Goal: Task Accomplishment & Management: Manage account settings

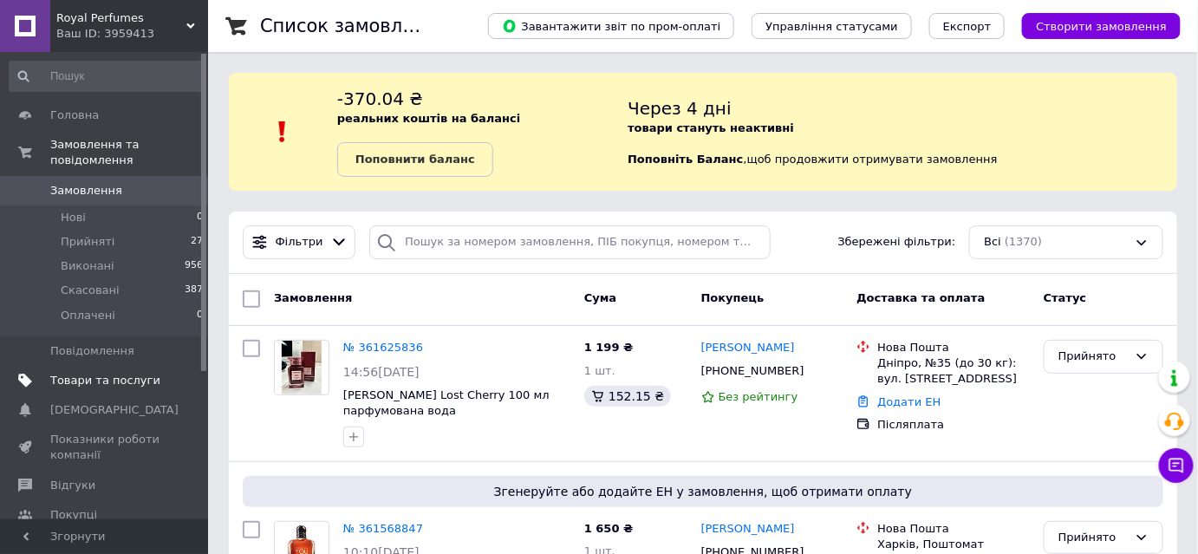
click at [81, 373] on span "Товари та послуги" at bounding box center [105, 381] width 110 height 16
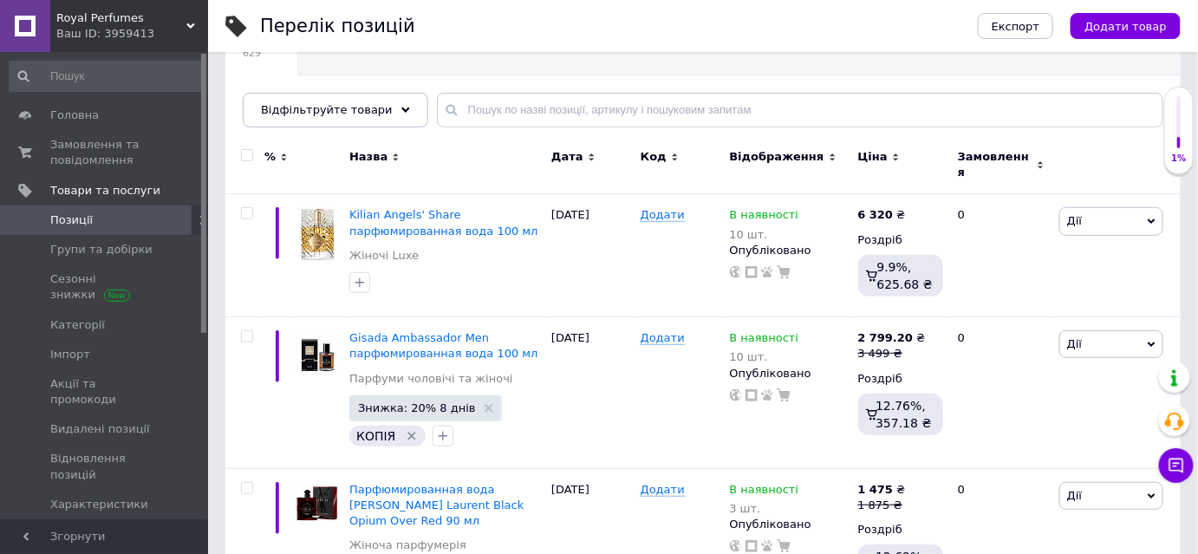
scroll to position [157, 0]
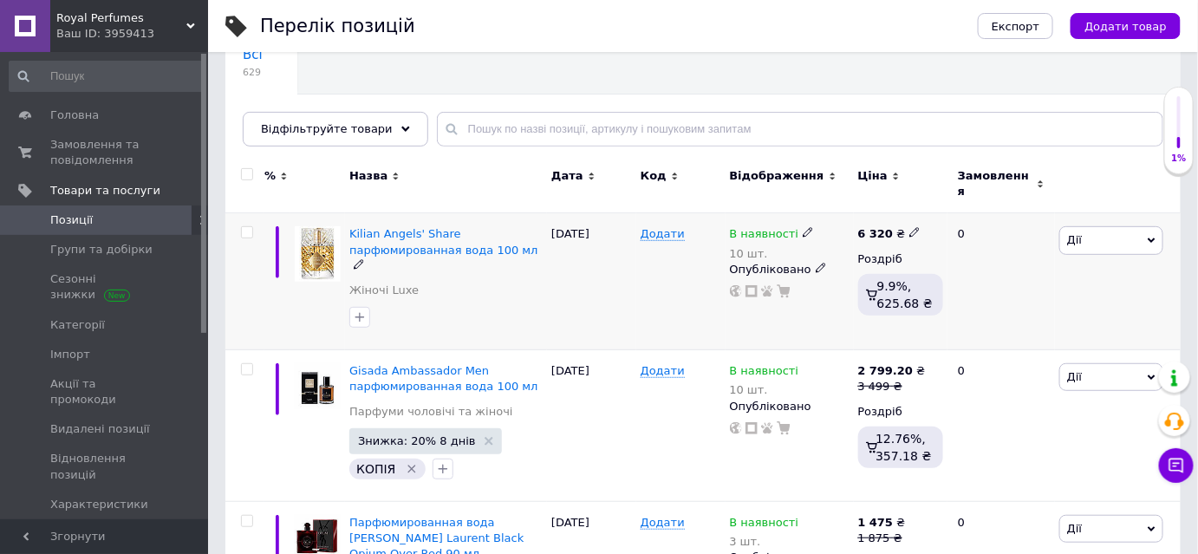
click at [803, 228] on use at bounding box center [808, 233] width 10 height 10
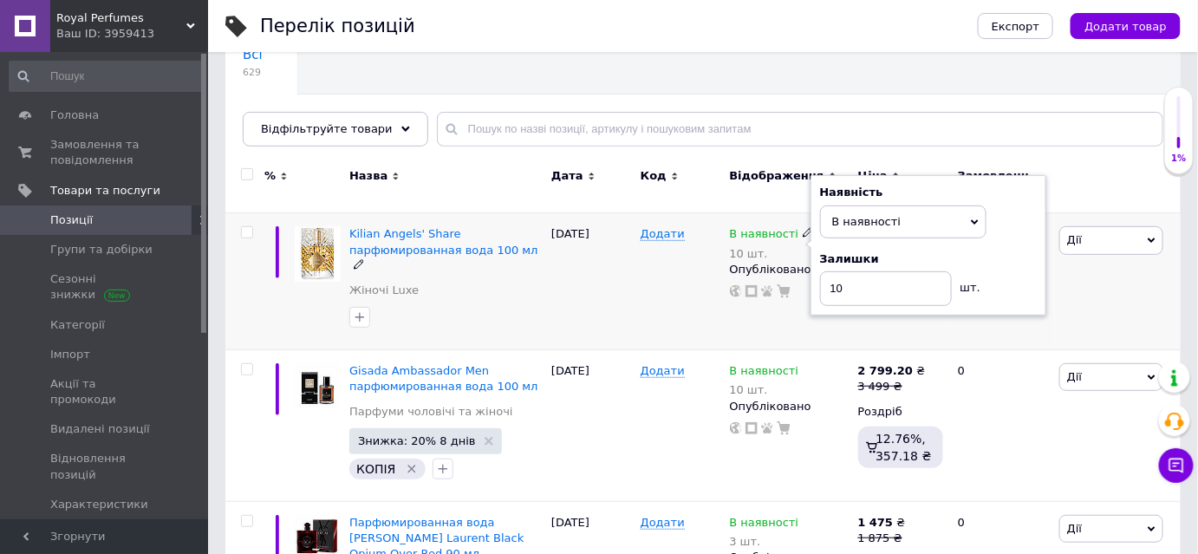
click at [594, 270] on div "[DATE]" at bounding box center [591, 281] width 89 height 137
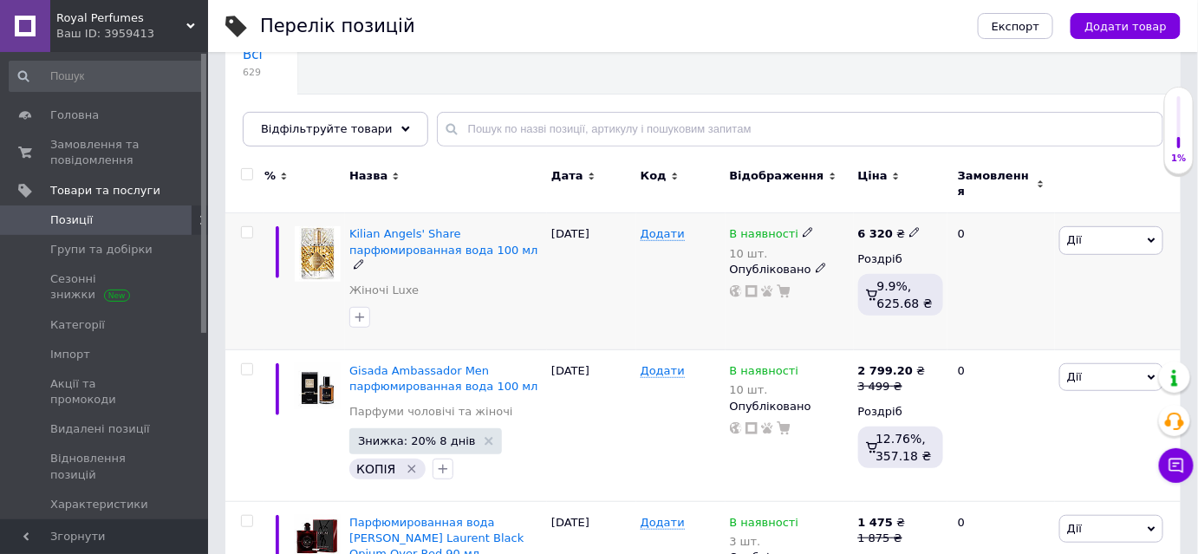
click at [1101, 231] on span "Дії" at bounding box center [1111, 240] width 104 height 28
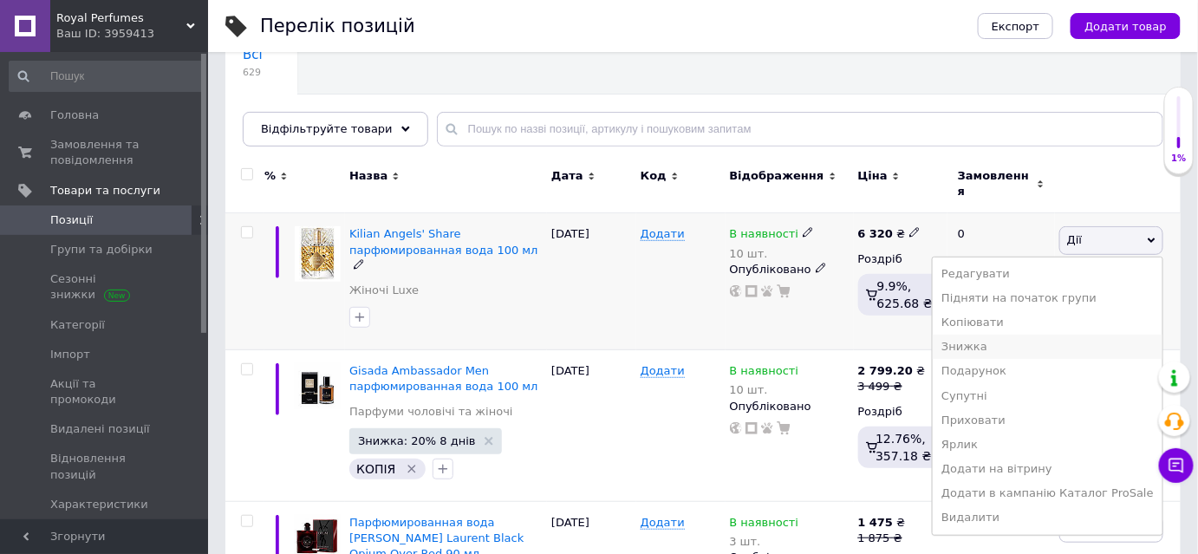
click at [1033, 335] on li "Знижка" at bounding box center [1048, 347] width 230 height 24
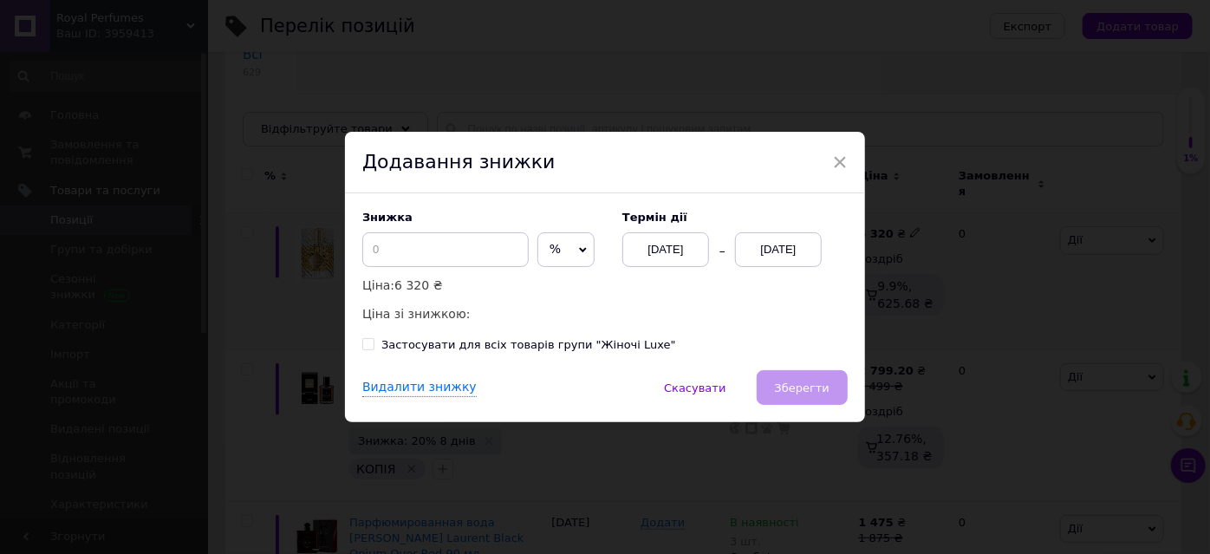
click at [774, 232] on div "Термін дії [DATE] [DATE]" at bounding box center [726, 239] width 243 height 56
click at [791, 245] on div "[DATE]" at bounding box center [778, 249] width 87 height 35
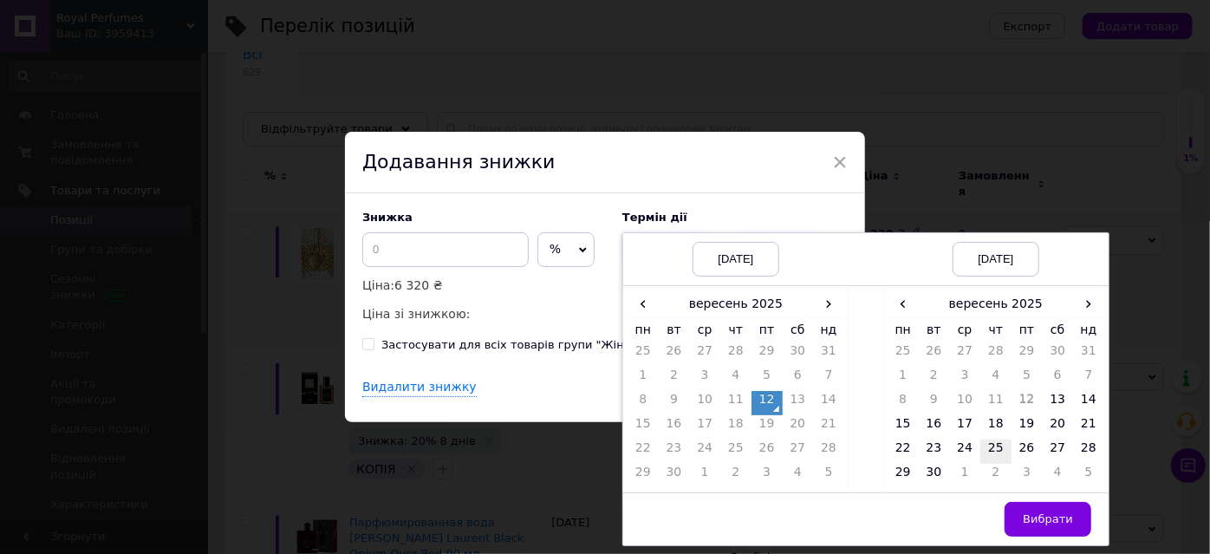
click at [999, 446] on td "25" at bounding box center [995, 451] width 31 height 24
click at [1038, 512] on span "Вибрати" at bounding box center [1048, 518] width 50 height 13
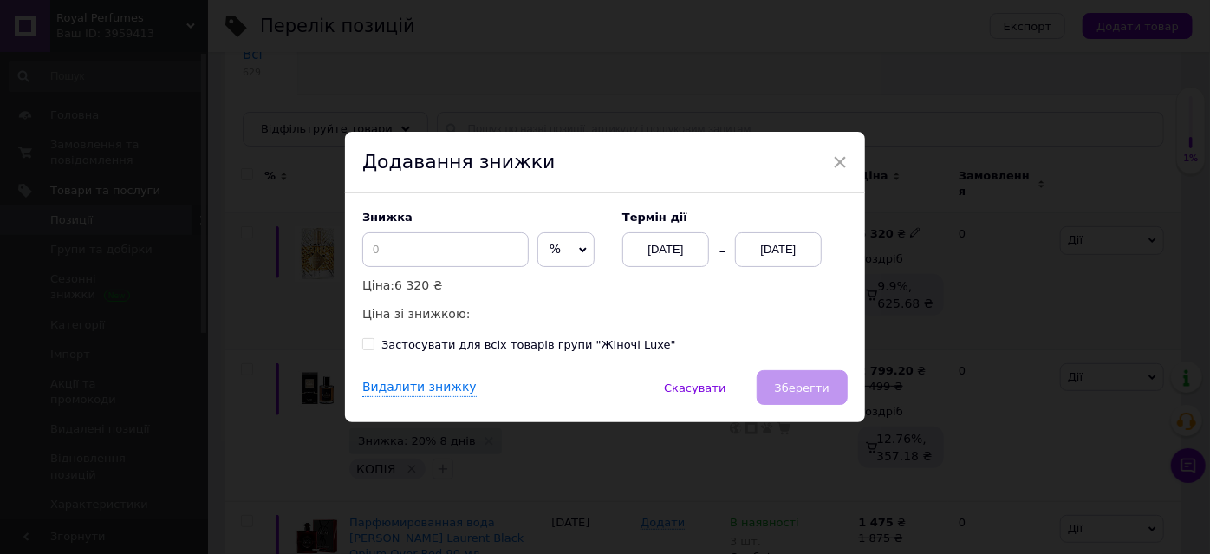
click at [863, 407] on div "× Додавання знижки Знижка % ₴ Ціна: 6 320 ₴ Ціна зі знижкою: Термін дії [DATE] …" at bounding box center [605, 277] width 1210 height 554
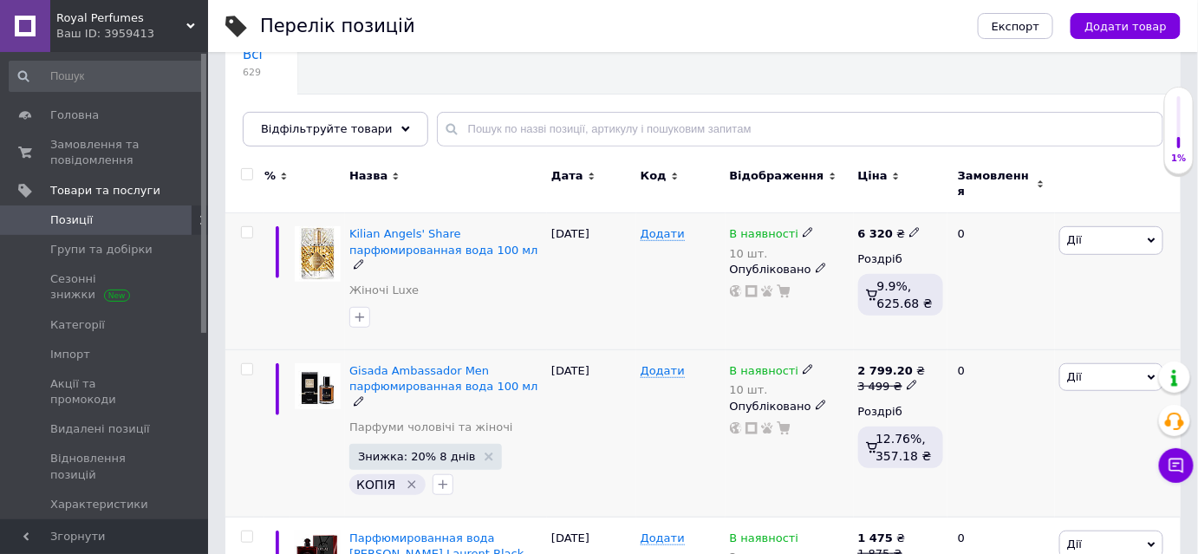
click at [841, 394] on div "В наявності 10 шт. Опубліковано" at bounding box center [790, 399] width 120 height 72
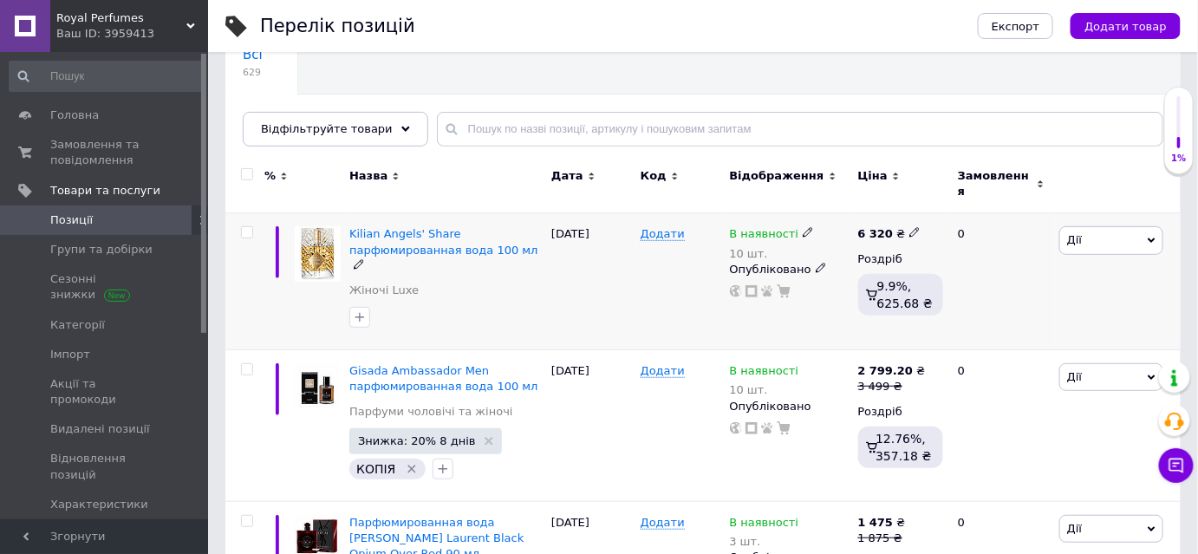
click at [1092, 231] on span "Дії" at bounding box center [1111, 240] width 104 height 28
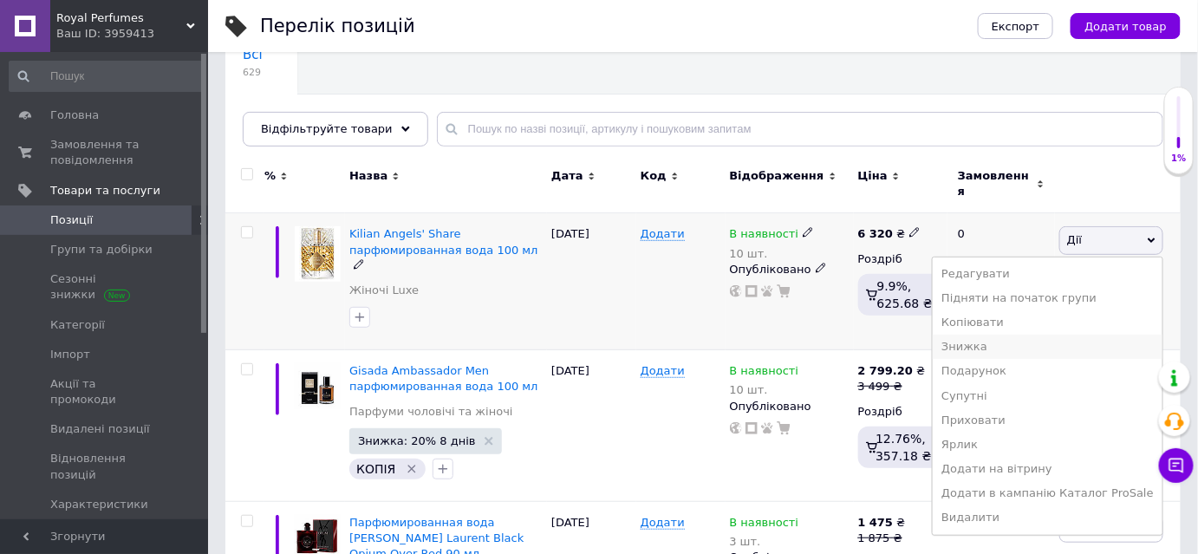
click at [989, 335] on li "Знижка" at bounding box center [1048, 347] width 230 height 24
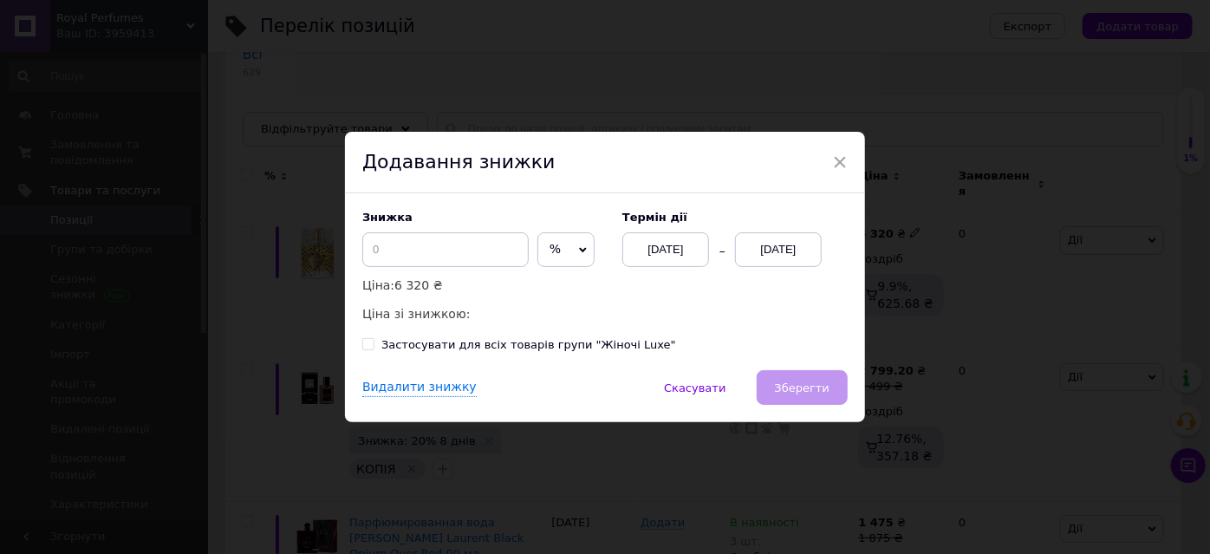
click at [811, 260] on div "[DATE]" at bounding box center [778, 249] width 87 height 35
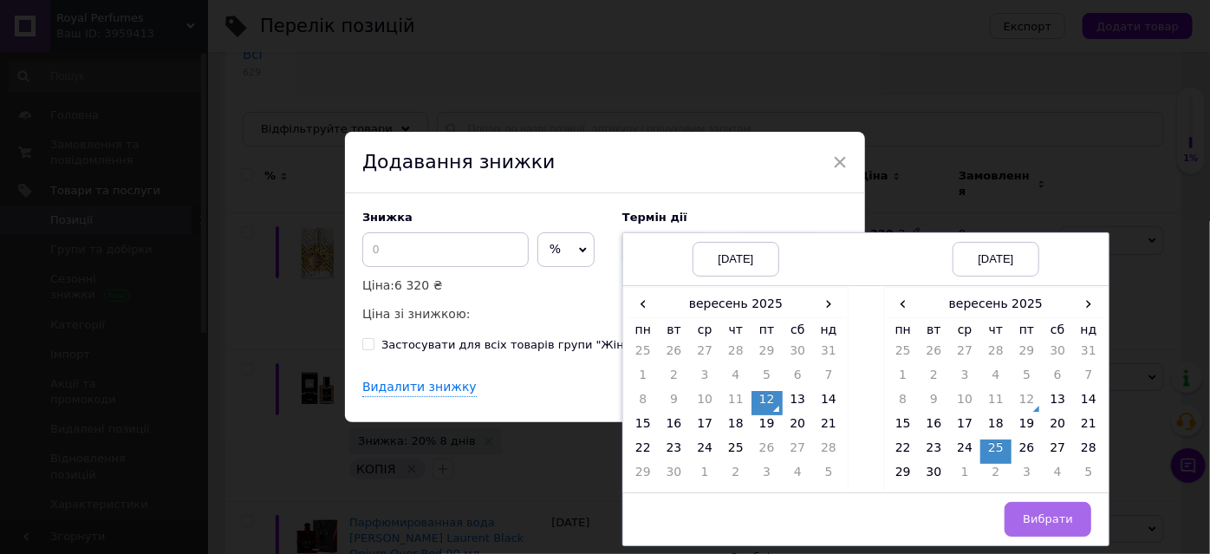
click at [1053, 516] on span "Вибрати" at bounding box center [1048, 518] width 50 height 13
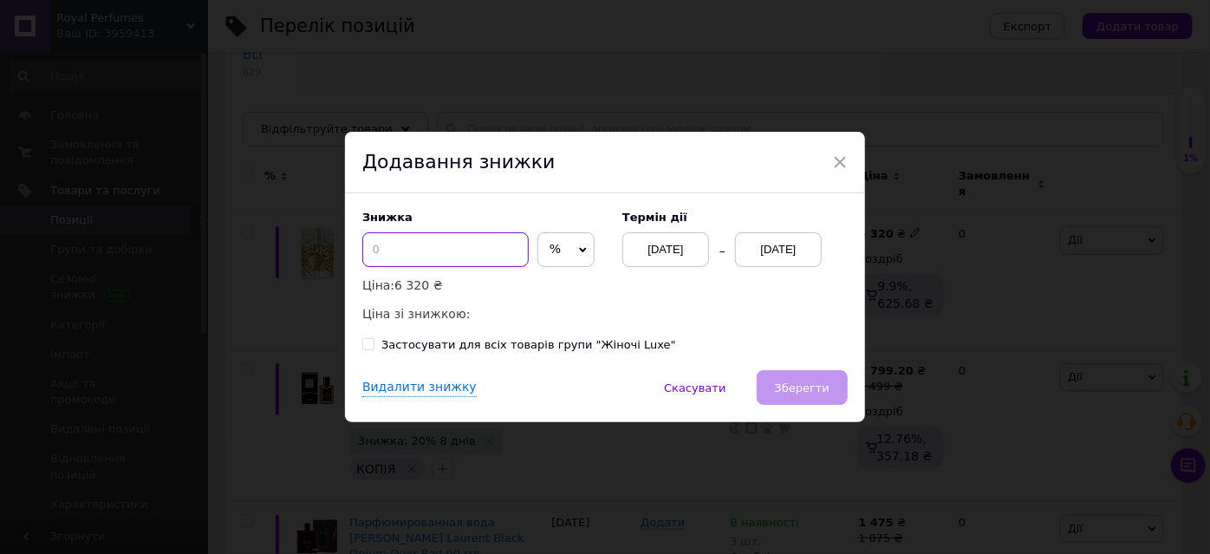
click at [458, 246] on input at bounding box center [445, 249] width 166 height 35
type input "30"
click at [817, 399] on button "Зберегти" at bounding box center [802, 387] width 91 height 35
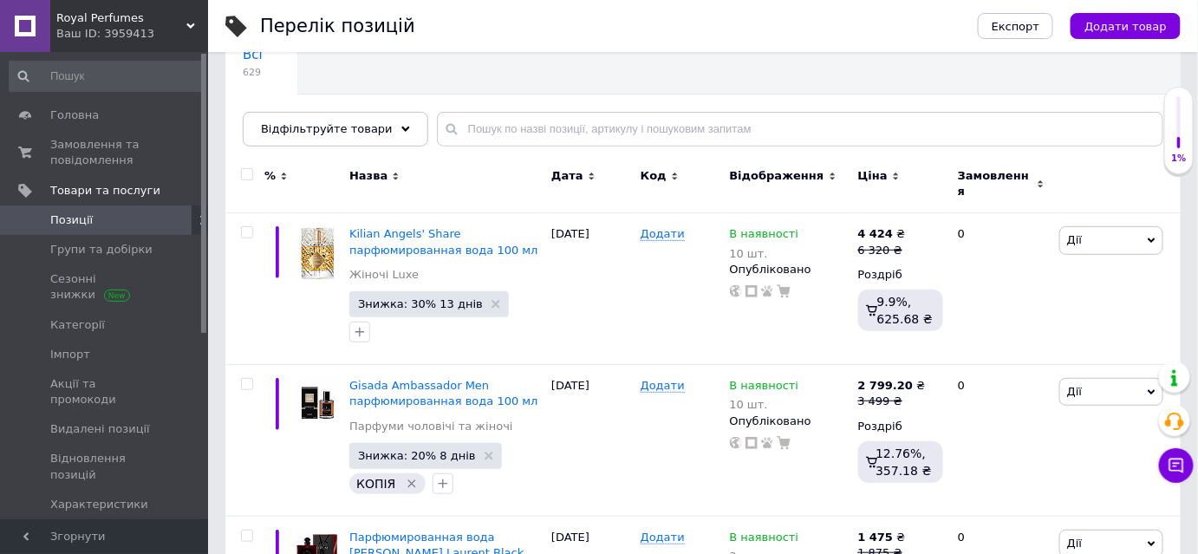
click at [545, 107] on div "Всі 629 Ok Відфільтровано... Зберегти" at bounding box center [702, 95] width 955 height 143
click at [444, 124] on input "text" at bounding box center [800, 129] width 726 height 35
click at [96, 163] on span "Замовлення та повідомлення" at bounding box center [105, 152] width 110 height 31
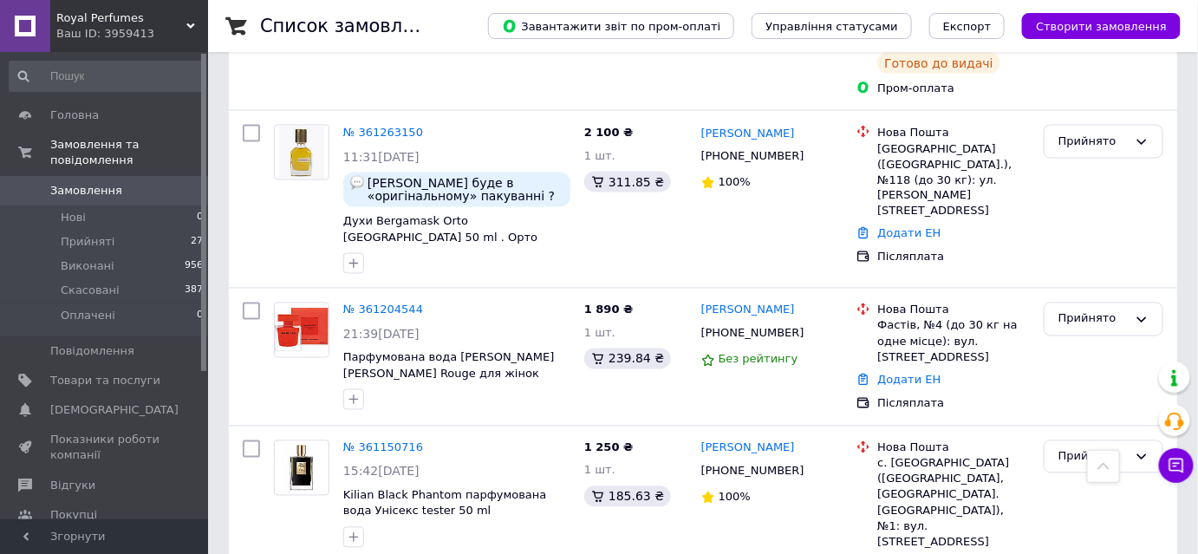
scroll to position [936, 0]
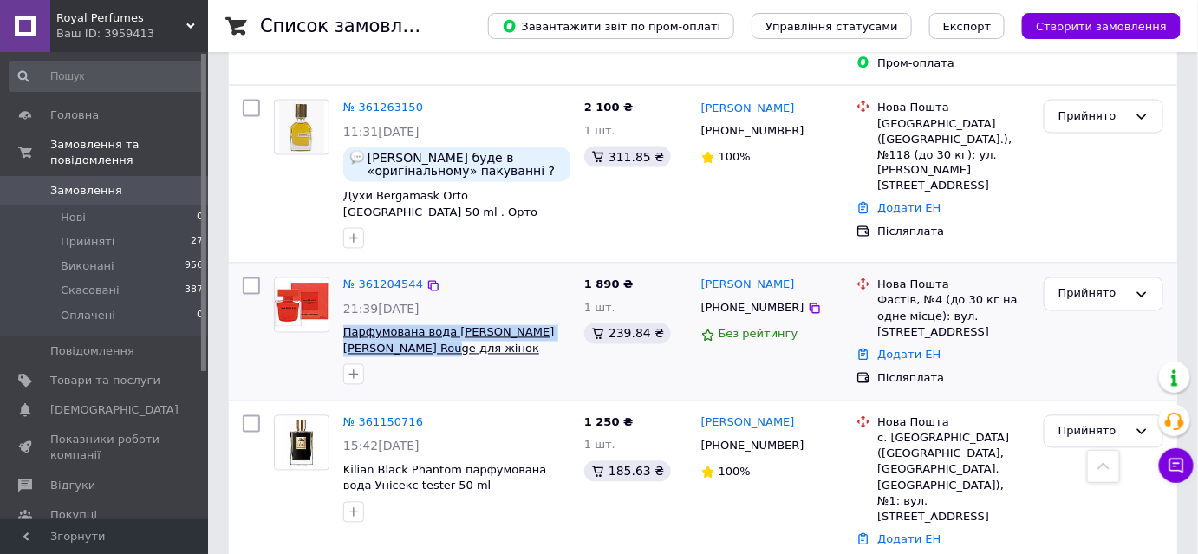
drag, startPoint x: 361, startPoint y: 251, endPoint x: 413, endPoint y: 270, distance: 55.7
click at [416, 273] on div "№ 361204544 21:39[DATE] Парфумована вода [PERSON_NAME] [PERSON_NAME] Rouge для …" at bounding box center [456, 330] width 241 height 121
copy span "Парфумована вода [PERSON_NAME] [PERSON_NAME] Rouge"
click at [108, 373] on span "Товари та послуги" at bounding box center [105, 381] width 110 height 16
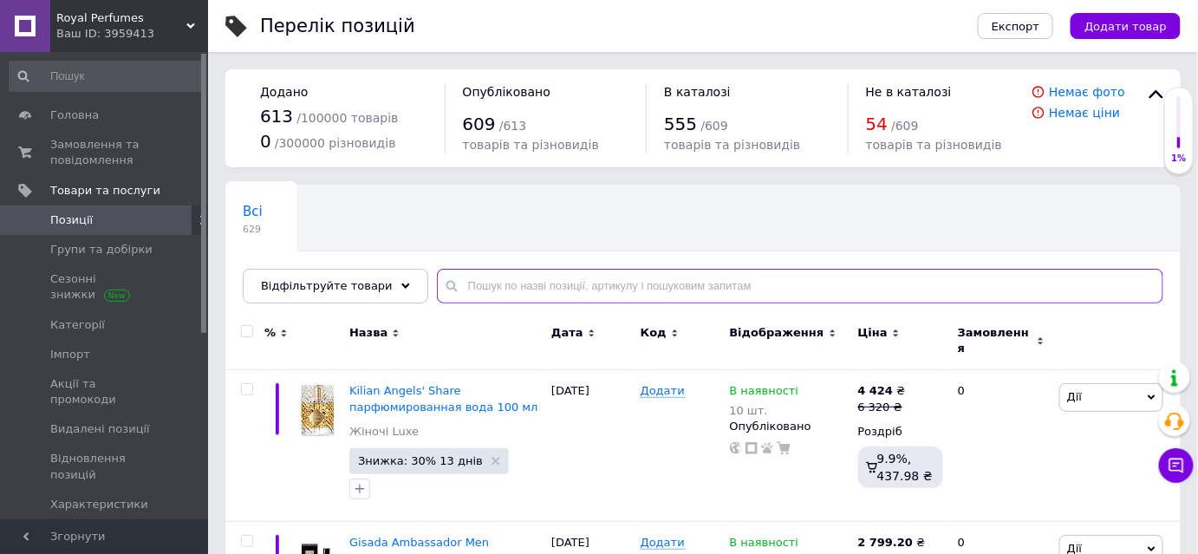
click at [581, 273] on input "text" at bounding box center [800, 286] width 726 height 35
paste input "[PERSON_NAME]"
type input "[PERSON_NAME]"
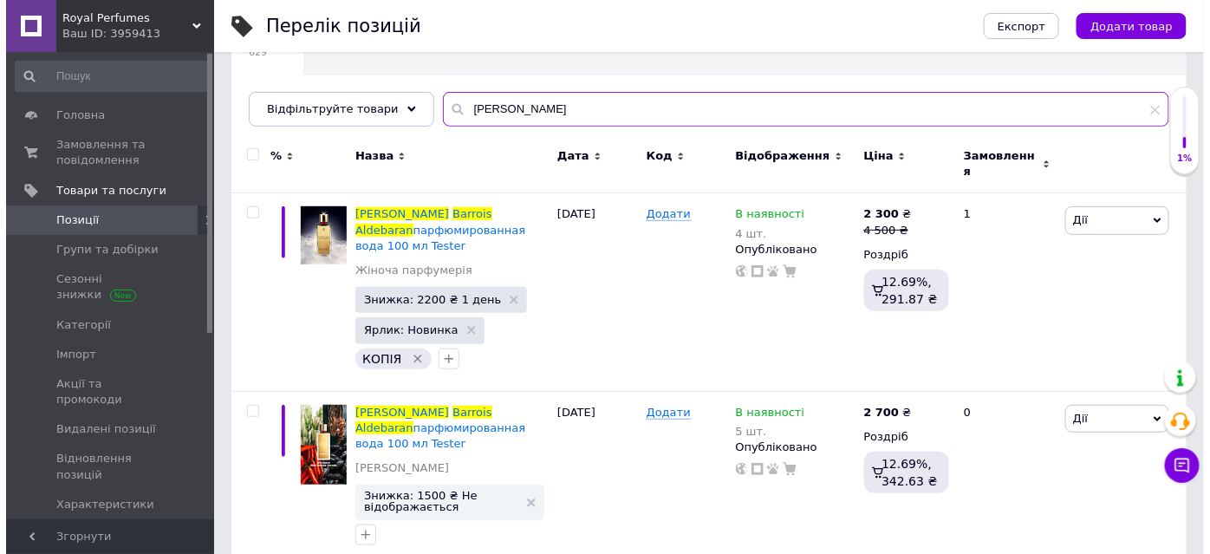
scroll to position [194, 0]
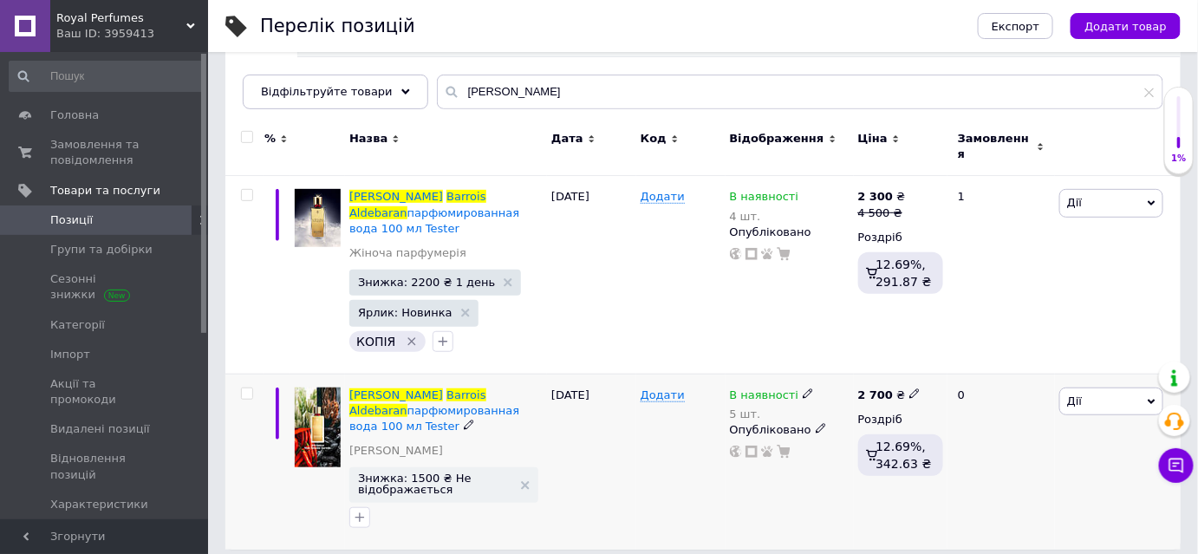
click at [803, 388] on icon at bounding box center [808, 393] width 10 height 10
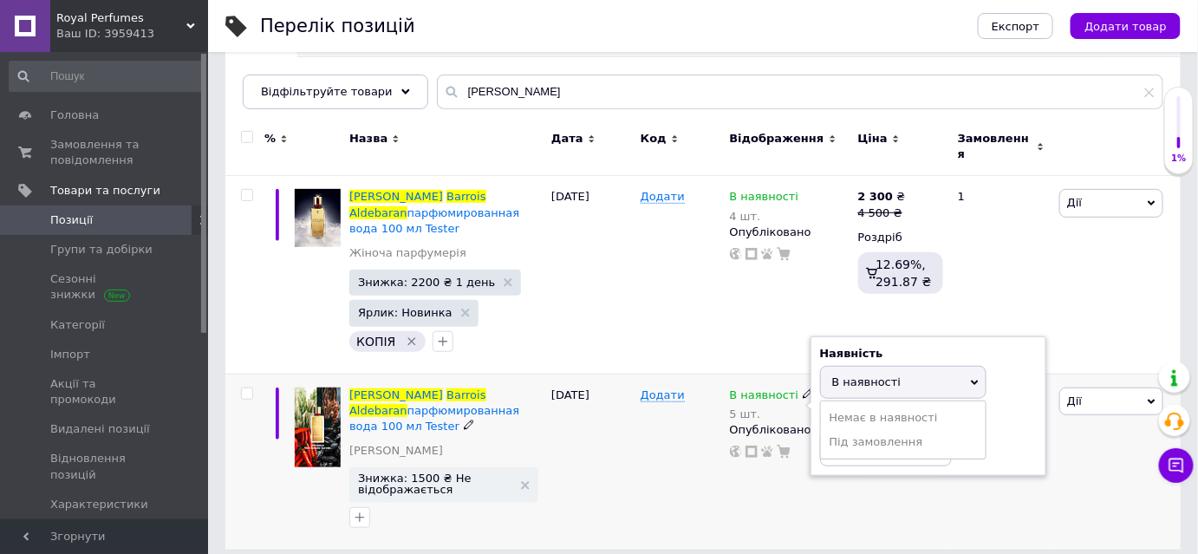
drag, startPoint x: 658, startPoint y: 432, endPoint x: 797, endPoint y: 408, distance: 140.7
click at [659, 432] on div "Додати" at bounding box center [680, 462] width 89 height 176
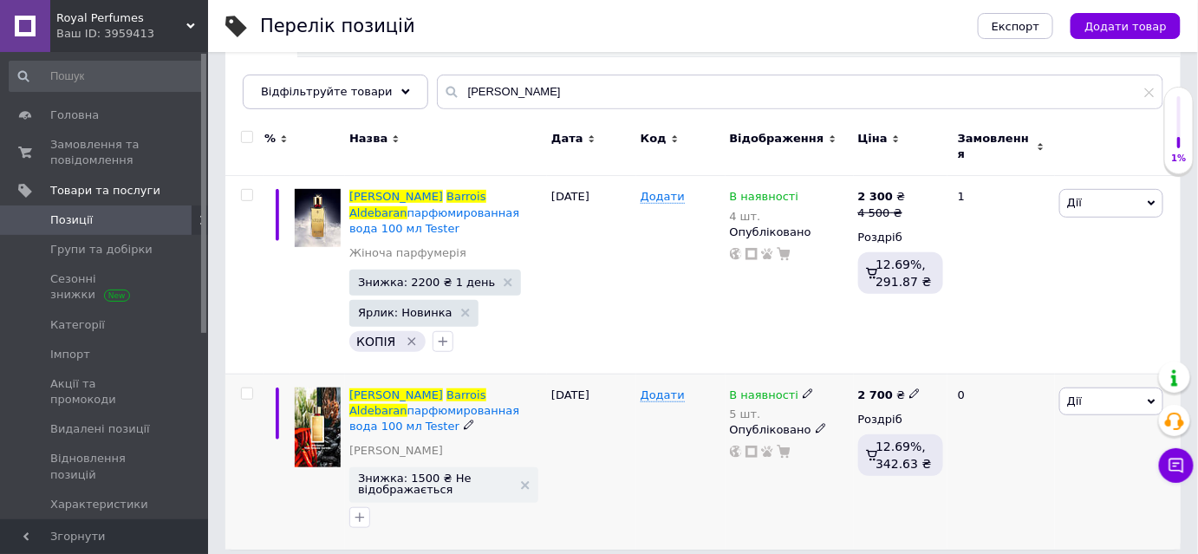
click at [909, 388] on icon at bounding box center [914, 393] width 10 height 10
type input "2"
type input "4567"
click at [626, 440] on div "[DATE]" at bounding box center [591, 462] width 89 height 176
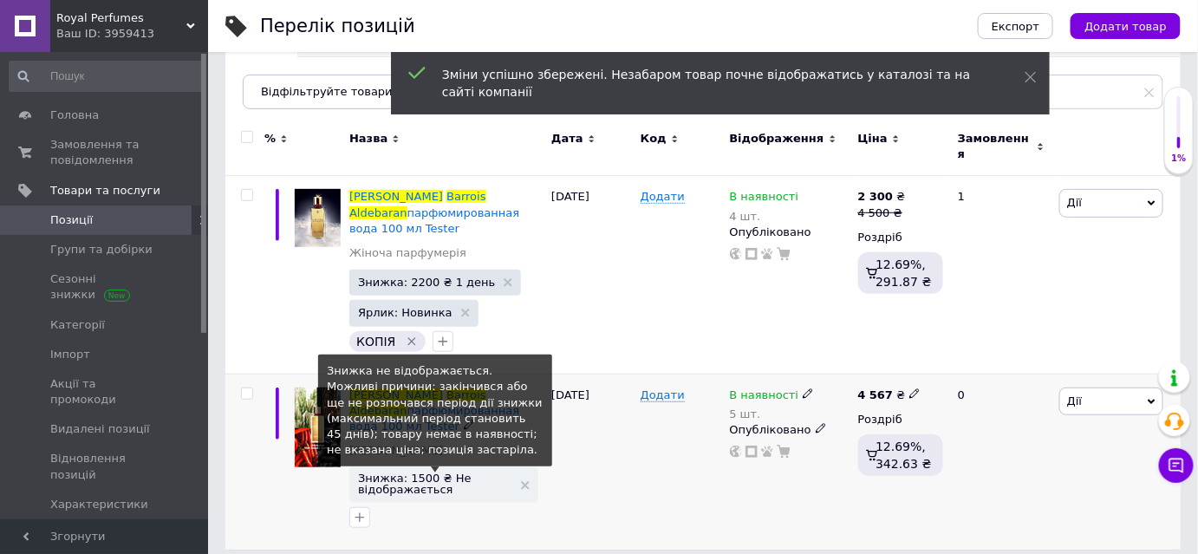
click at [421, 472] on span "Знижка: 1500 ₴ Не відображається" at bounding box center [435, 483] width 154 height 23
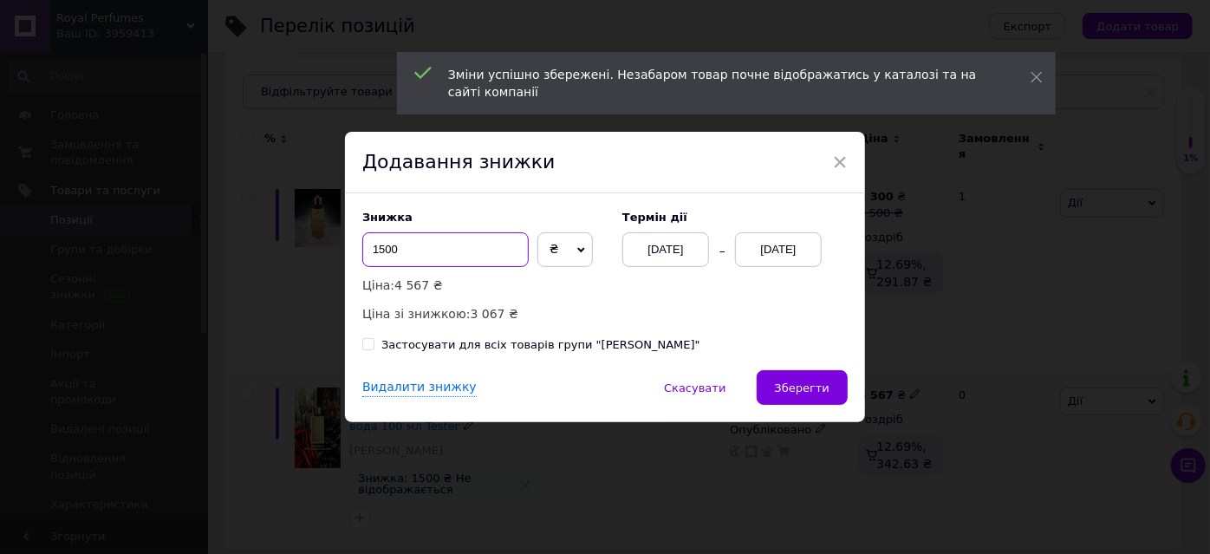
click at [425, 253] on input "1500" at bounding box center [445, 249] width 166 height 35
click at [383, 248] on input "1500" at bounding box center [445, 249] width 166 height 35
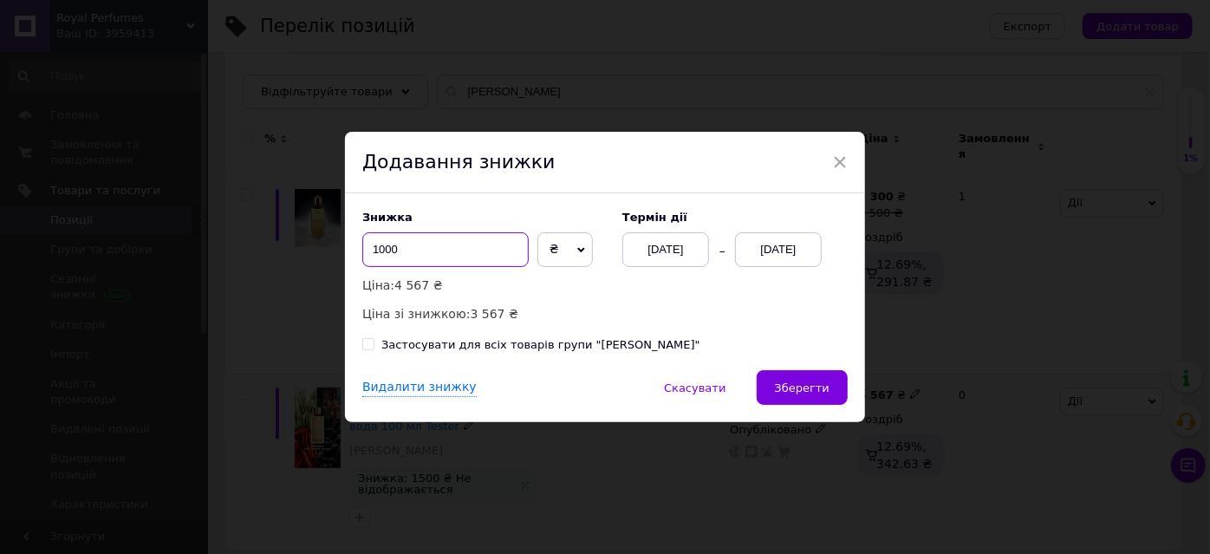
type input "1000"
click at [801, 248] on div "[DATE]" at bounding box center [778, 249] width 87 height 35
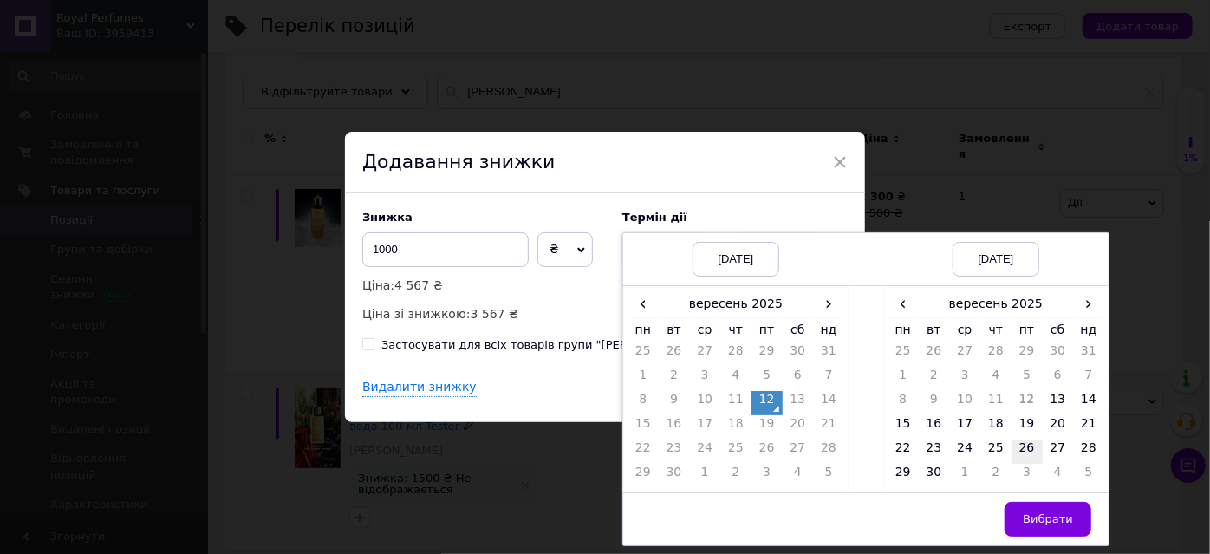
click at [1022, 449] on td "26" at bounding box center [1027, 451] width 31 height 24
drag, startPoint x: 1002, startPoint y: 533, endPoint x: 886, endPoint y: 472, distance: 131.4
click at [1000, 530] on td "Вибрати" at bounding box center [995, 518] width 225 height 53
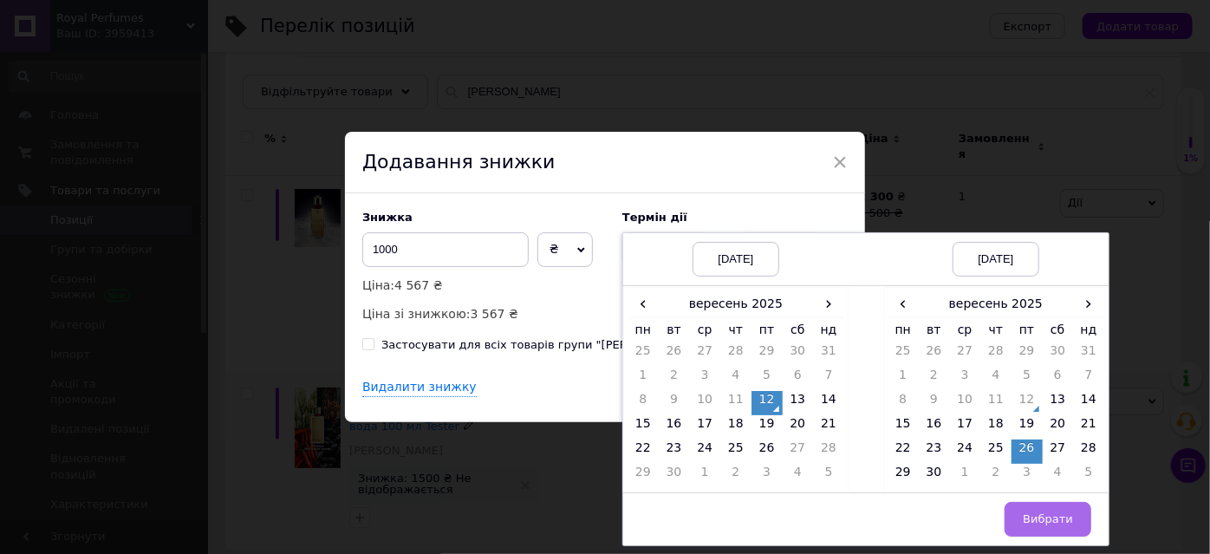
click at [1033, 520] on span "Вибрати" at bounding box center [1048, 518] width 50 height 13
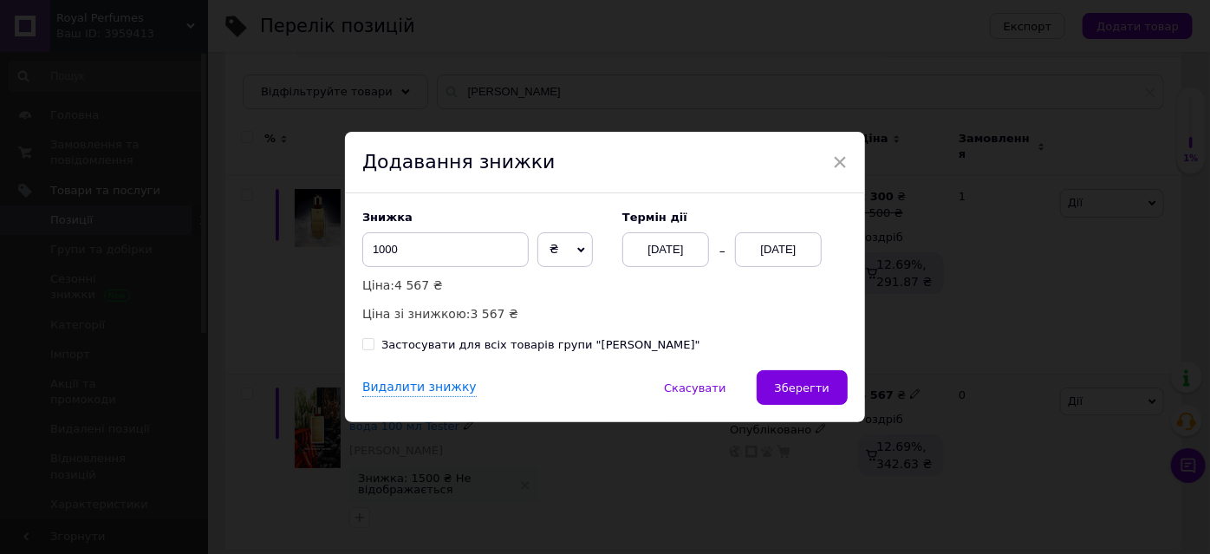
click at [814, 394] on button "Зберегти" at bounding box center [802, 387] width 91 height 35
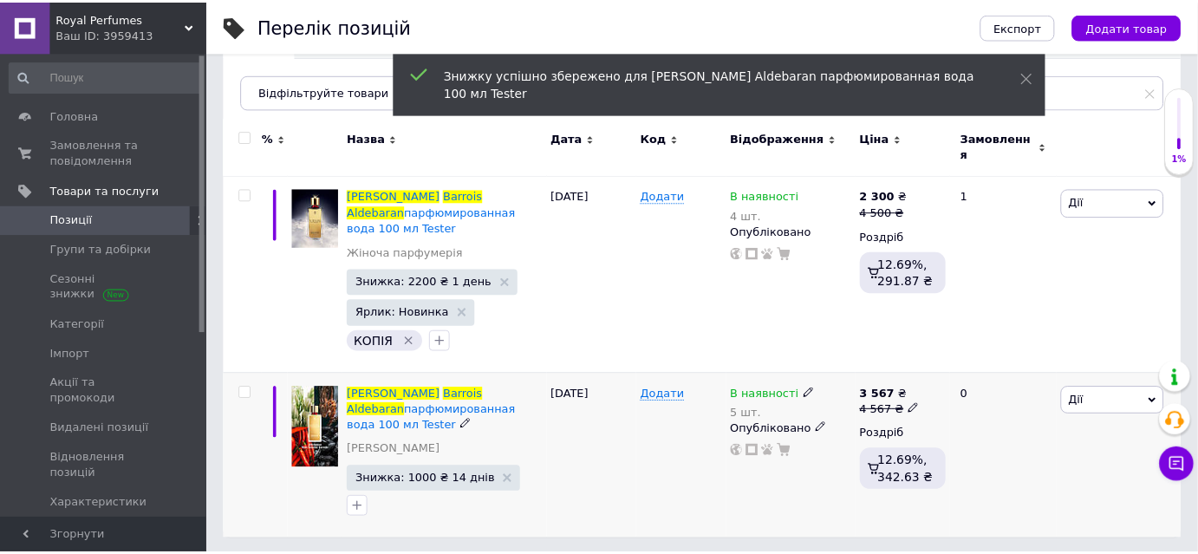
scroll to position [185, 0]
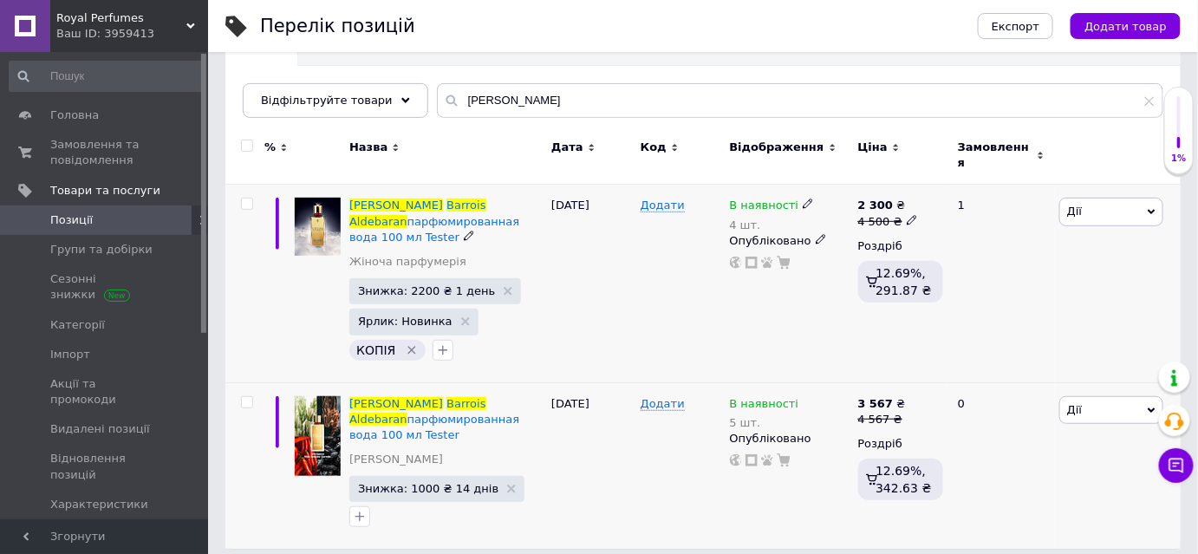
click at [907, 215] on icon at bounding box center [912, 220] width 10 height 10
type input "4"
type input "3200"
click at [680, 297] on div "Додати" at bounding box center [680, 284] width 89 height 198
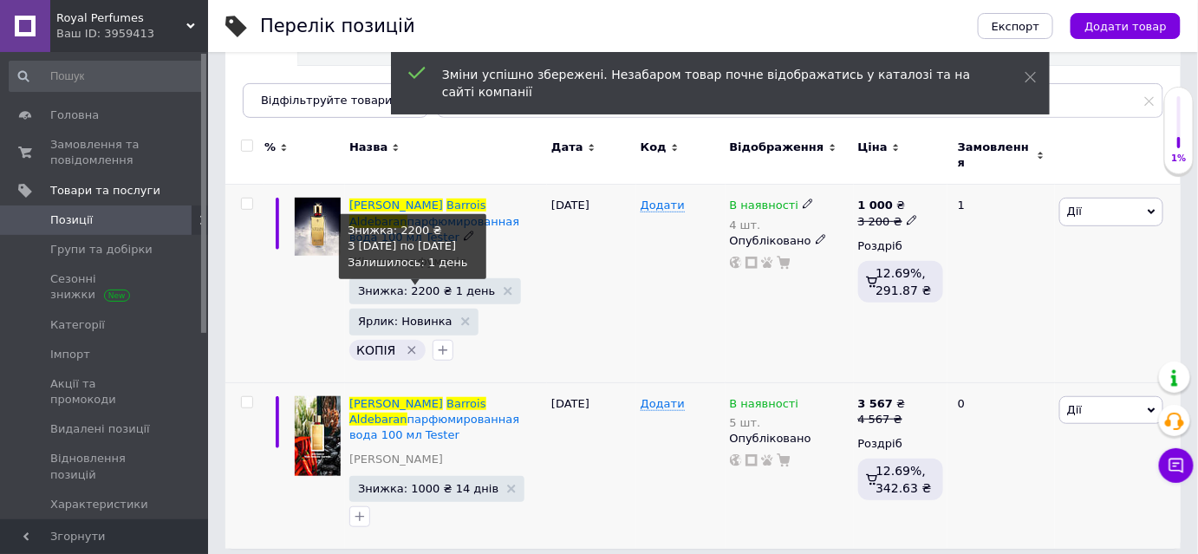
click at [400, 285] on span "Знижка: 2200 ₴ 1 день" at bounding box center [426, 290] width 137 height 11
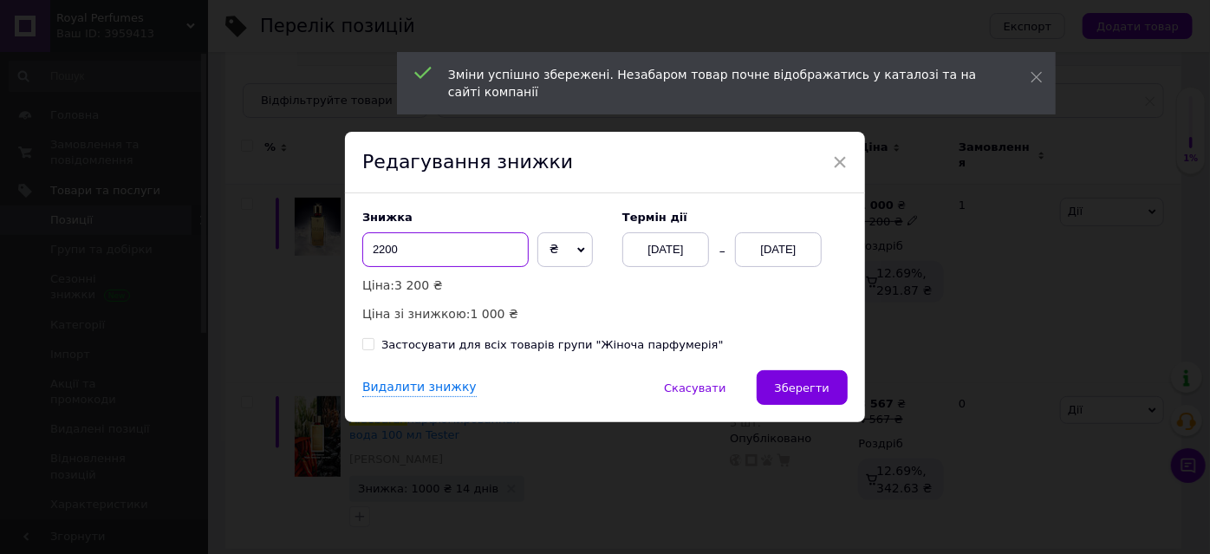
click at [402, 245] on input "2200" at bounding box center [445, 249] width 166 height 35
type input "2"
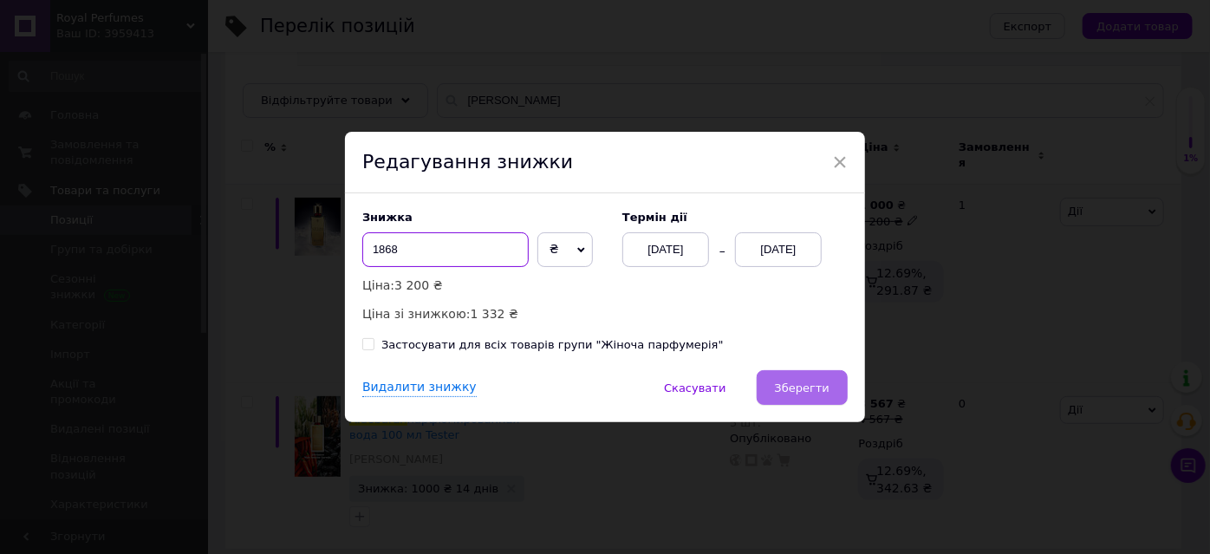
type input "1868"
click at [801, 376] on button "Зберегти" at bounding box center [802, 387] width 91 height 35
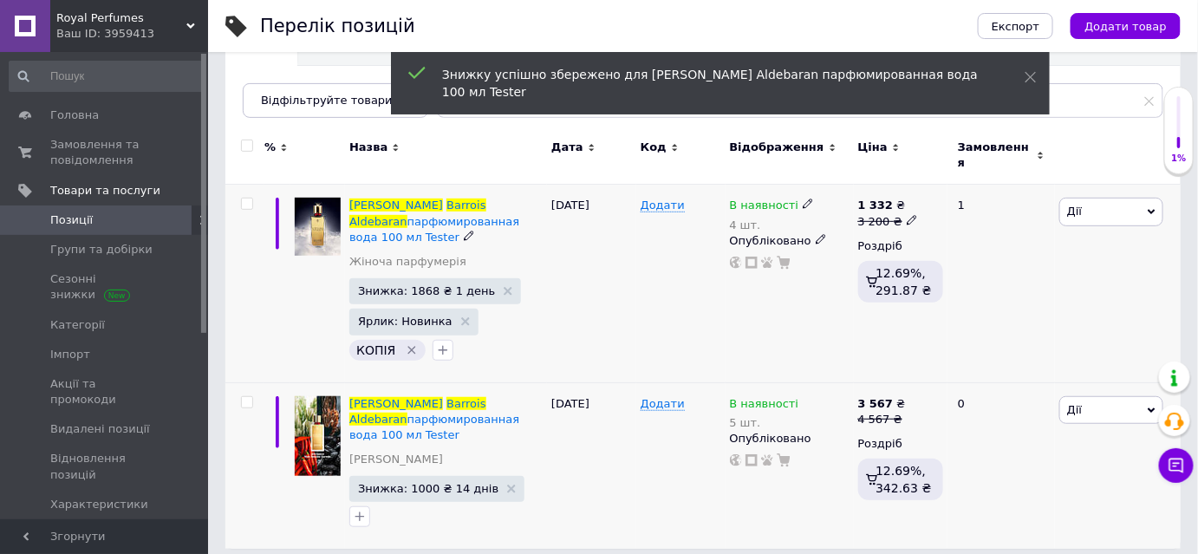
click at [1120, 199] on span "Дії" at bounding box center [1111, 212] width 104 height 28
click at [1010, 282] on li "Копіювати" at bounding box center [1048, 294] width 230 height 24
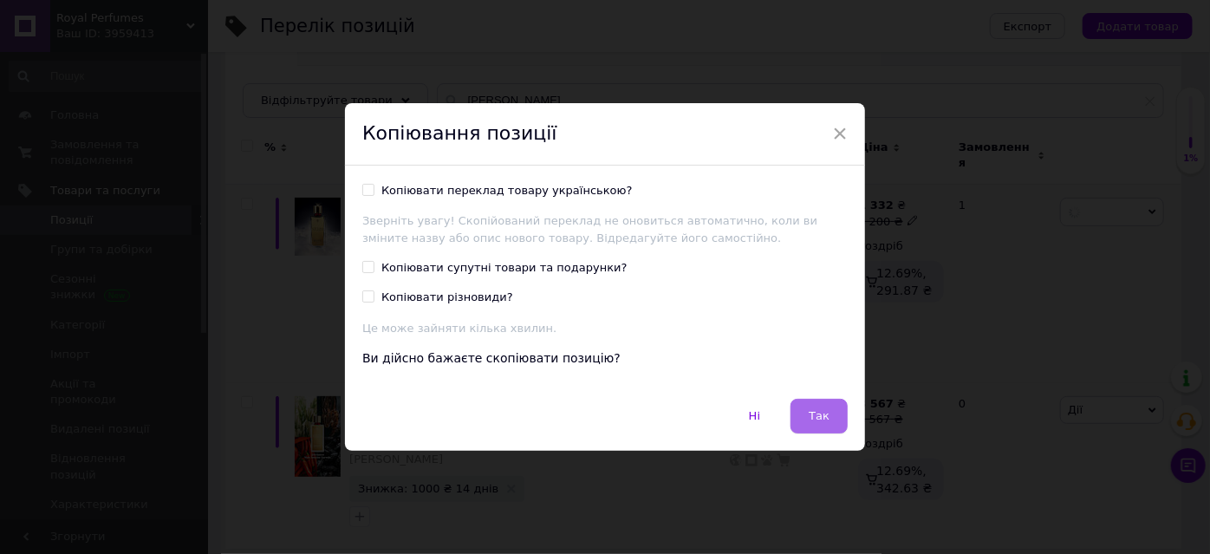
click at [825, 413] on span "Так" at bounding box center [819, 415] width 21 height 13
